Goal: Transaction & Acquisition: Purchase product/service

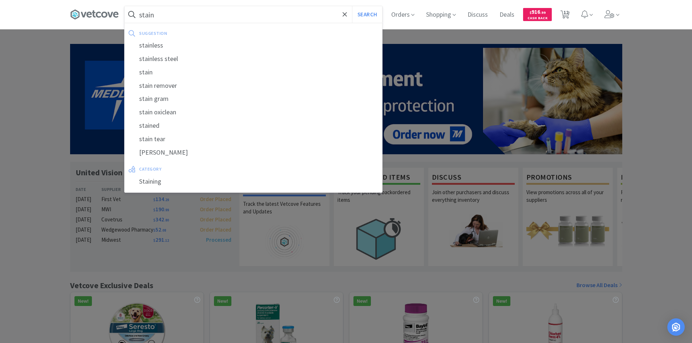
type input "stain"
click at [352, 6] on button "Search" at bounding box center [367, 14] width 30 height 17
select select "4"
select select "1"
select select "4"
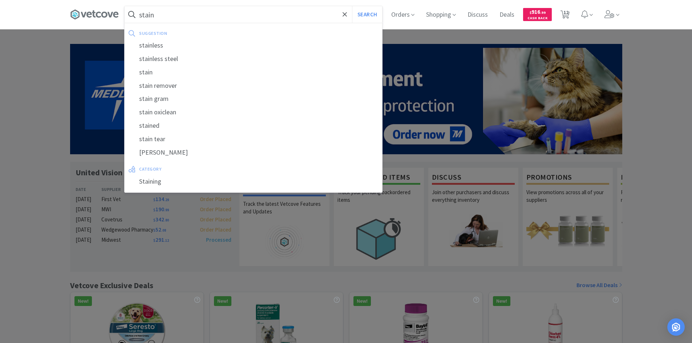
select select "2"
select select "8"
select select "24"
select select "20"
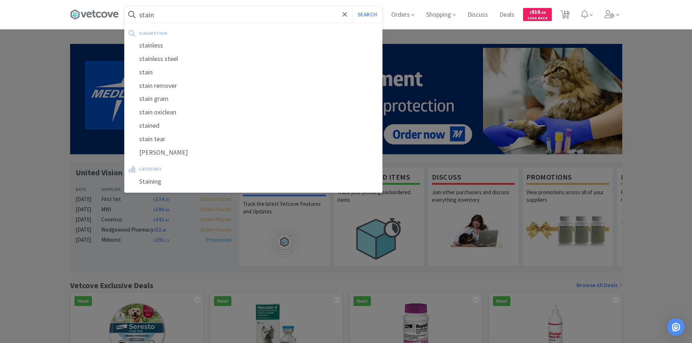
select select "2"
select select "3"
select select "20"
select select "2"
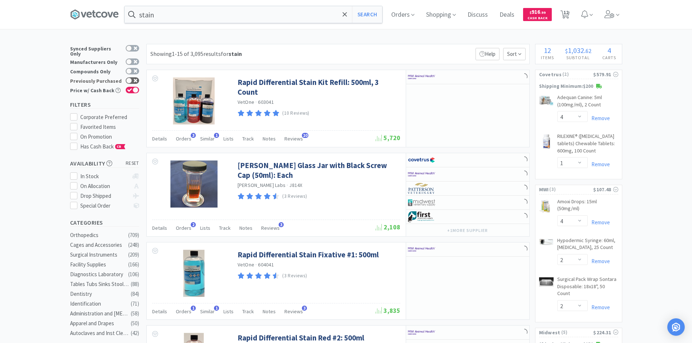
click at [137, 79] on div at bounding box center [132, 80] width 13 height 7
click at [137, 79] on div at bounding box center [135, 81] width 6 height 6
checkbox input "false"
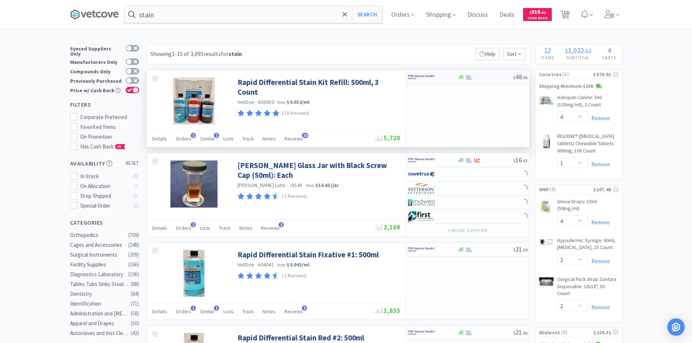
click at [432, 77] on img at bounding box center [421, 77] width 27 height 11
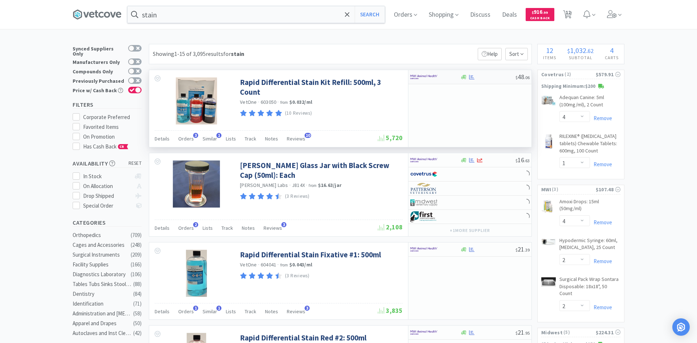
select select "1"
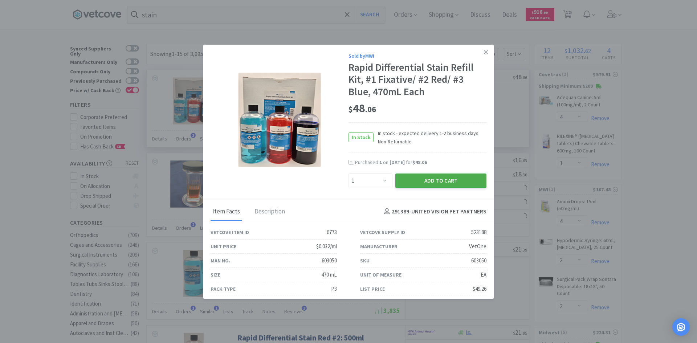
click at [437, 179] on button "Add to Cart" at bounding box center [440, 181] width 91 height 15
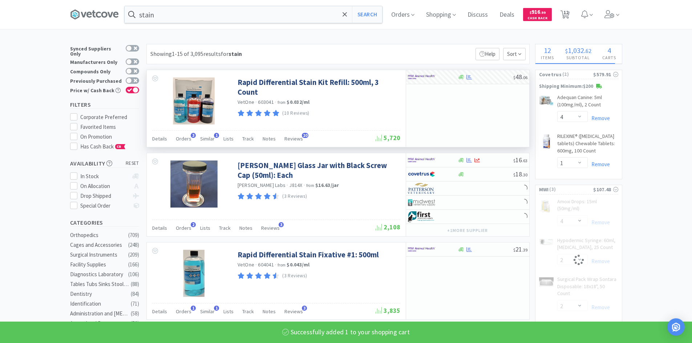
select select "1"
select select "2"
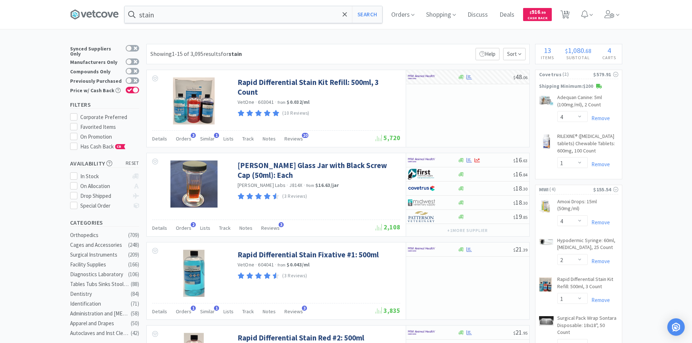
click at [570, 119] on select "Enter Quantity 1 2 3 4 5 6 7 8 9 10 11 12 13 14 15 16 17 18 19 20 Enter Quantity" at bounding box center [572, 116] width 30 height 11
click at [557, 111] on select "Enter Quantity 1 2 3 4 5 6 7 8 9 10 11 12 13 14 15 16 17 18 19 20 Enter Quantity" at bounding box center [572, 116] width 30 height 11
select select "2"
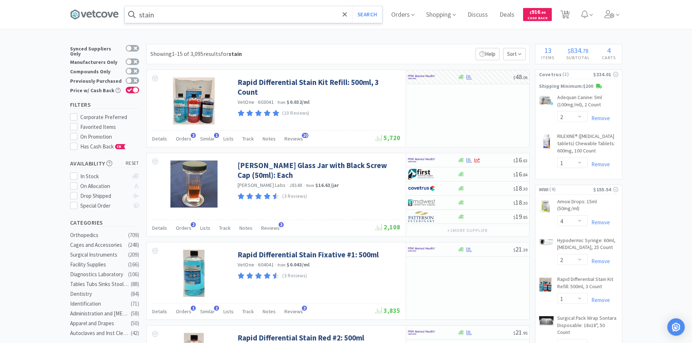
click at [175, 21] on input "stain" at bounding box center [253, 14] width 257 height 17
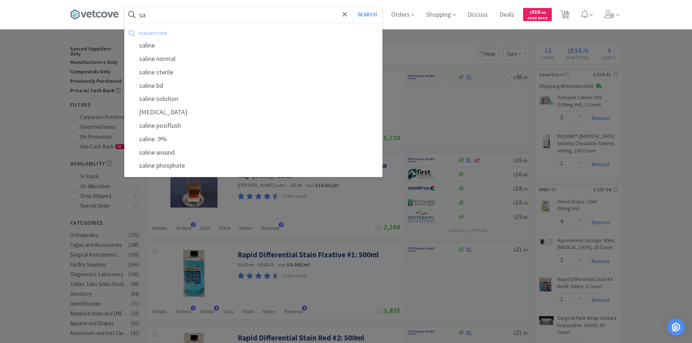
type input "s"
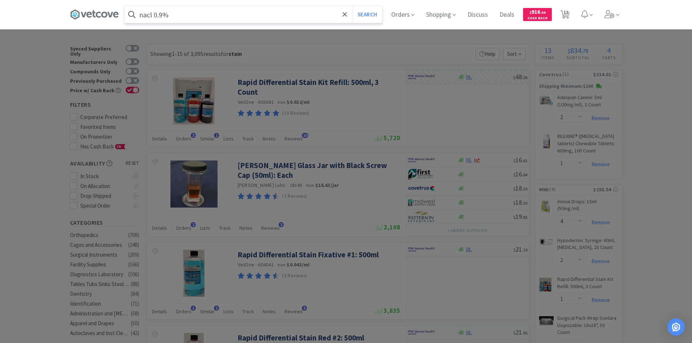
type input "nacl 0.9%"
click at [352, 6] on button "Search" at bounding box center [367, 14] width 30 height 17
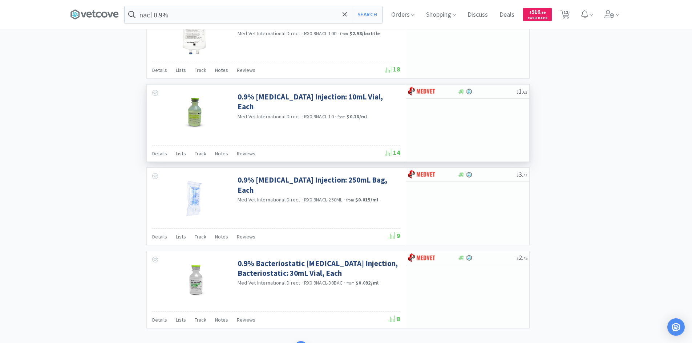
scroll to position [1098, 0]
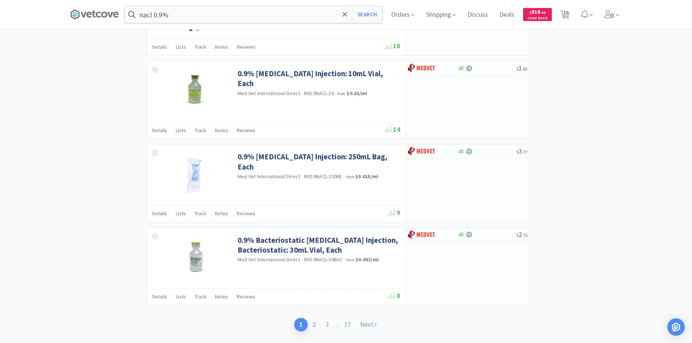
click at [311, 318] on link "2" at bounding box center [313, 324] width 13 height 13
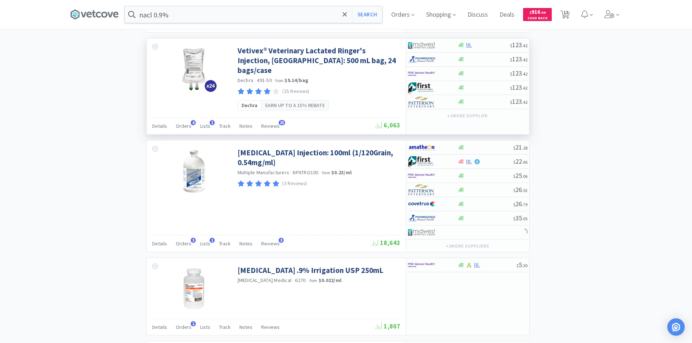
scroll to position [1077, 0]
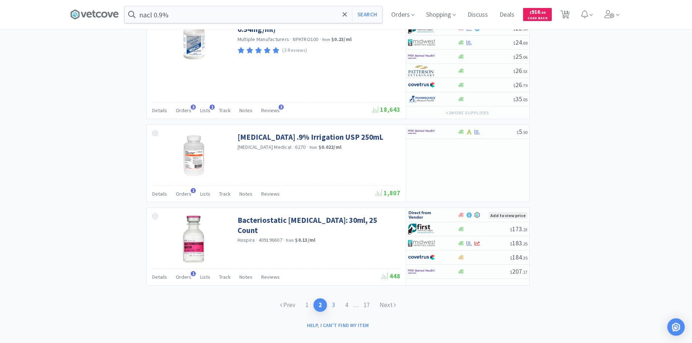
click at [334, 298] on link "3" at bounding box center [333, 304] width 13 height 13
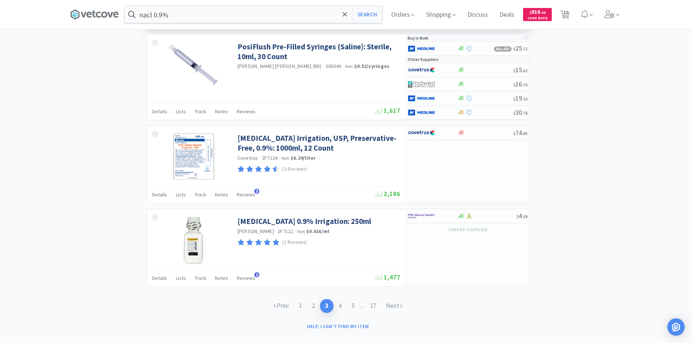
scroll to position [1276, 0]
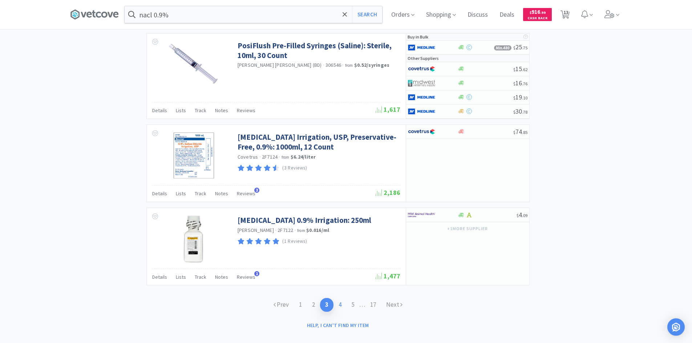
click at [339, 298] on link "4" at bounding box center [339, 304] width 13 height 13
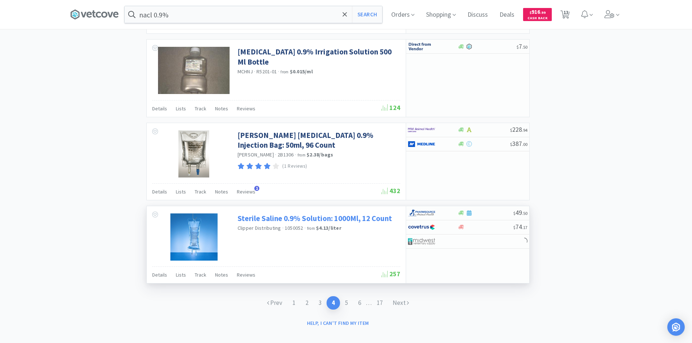
scroll to position [1075, 0]
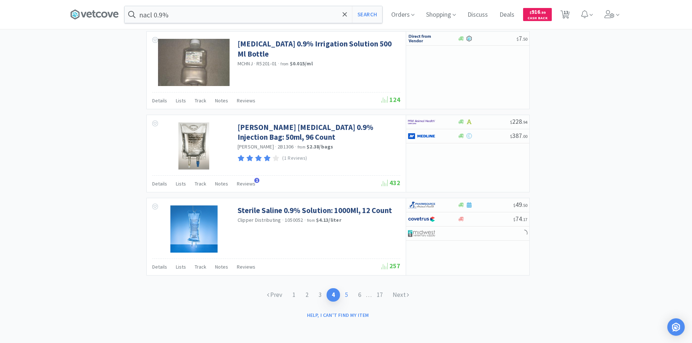
click at [345, 296] on link "5" at bounding box center [346, 294] width 13 height 13
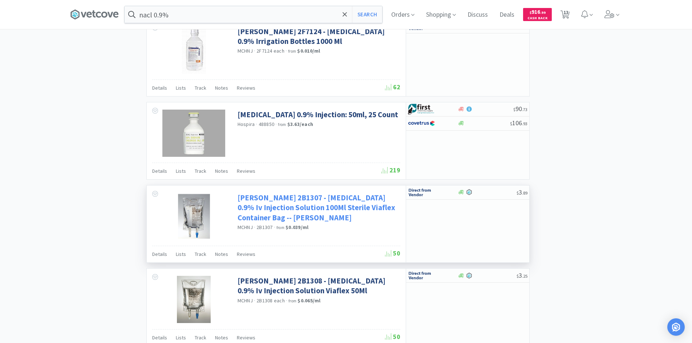
scroll to position [1043, 0]
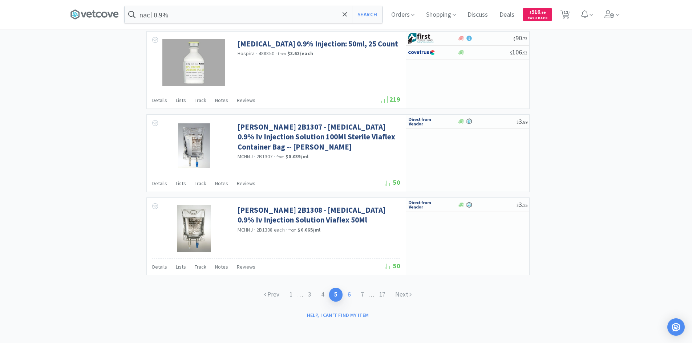
click at [350, 296] on link "6" at bounding box center [348, 294] width 13 height 13
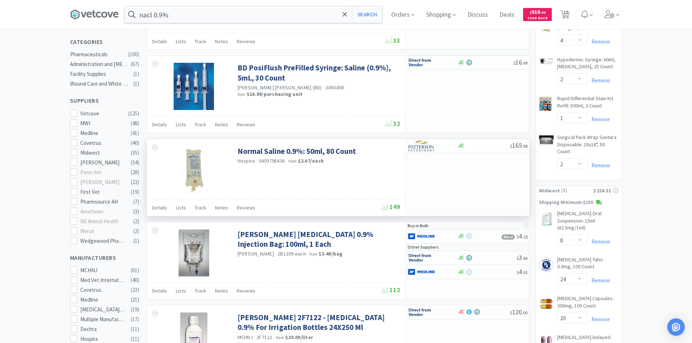
scroll to position [145, 0]
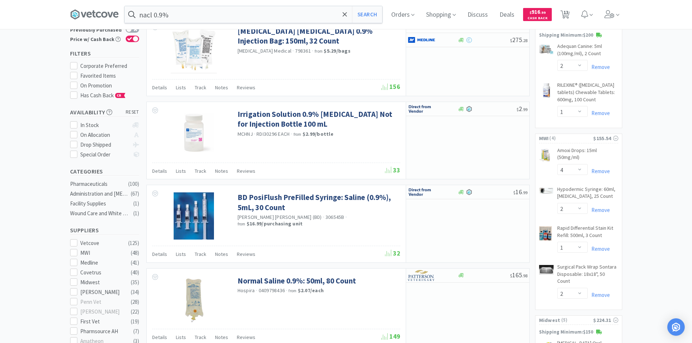
scroll to position [0, 0]
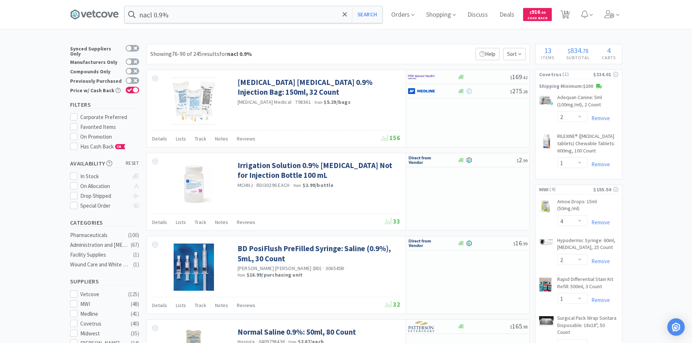
drag, startPoint x: 635, startPoint y: 171, endPoint x: 632, endPoint y: 163, distance: 8.4
click at [108, 14] on icon at bounding box center [94, 14] width 49 height 11
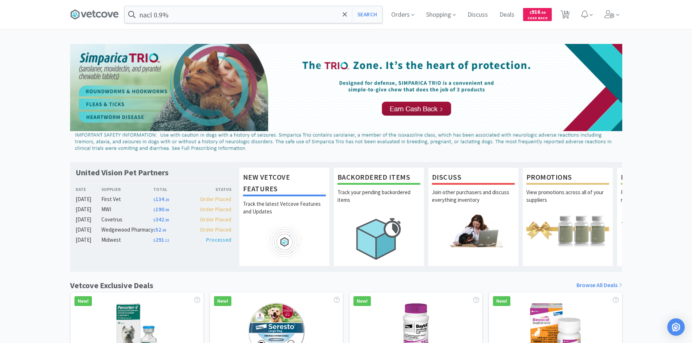
click at [39, 151] on div "United Vision Pet Partners Date Supplier Total Status [DATE] First Vet $ 134 . …" at bounding box center [346, 320] width 692 height 553
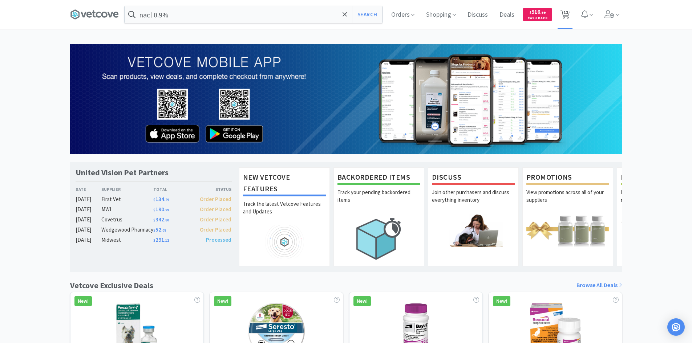
click at [562, 15] on icon at bounding box center [564, 15] width 9 height 8
select select "2"
select select "1"
select select "4"
select select "2"
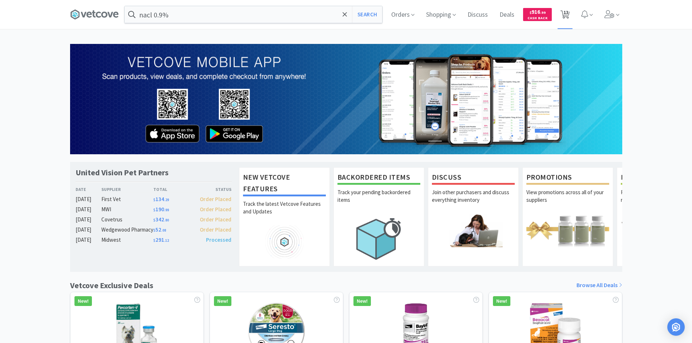
select select "1"
select select "2"
select select "8"
select select "24"
select select "20"
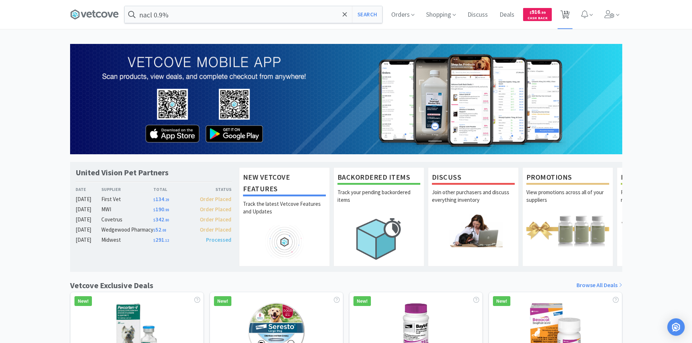
select select "2"
select select "3"
select select "20"
select select "2"
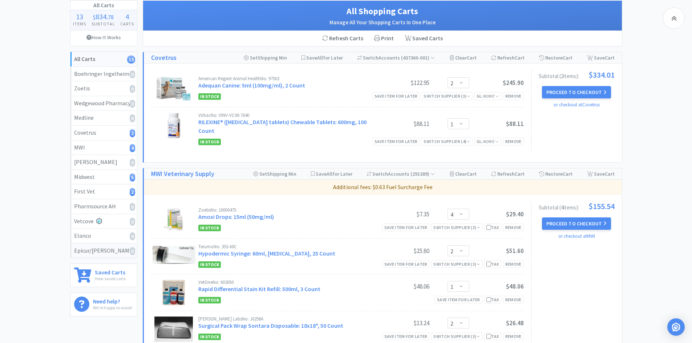
scroll to position [182, 0]
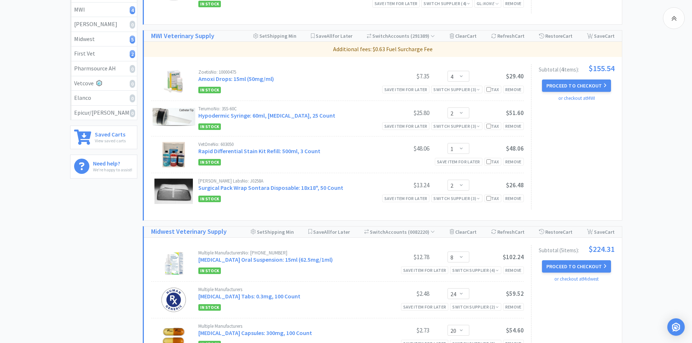
click at [66, 217] on div "All Carts 13 Items $ 834 . 78 Subtotal 4 Carts How It Works All Carts 13 Boehri…" at bounding box center [346, 211] width 692 height 698
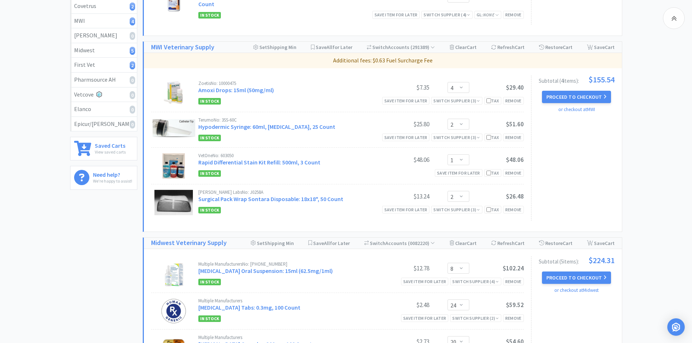
scroll to position [0, 0]
